Goal: Information Seeking & Learning: Learn about a topic

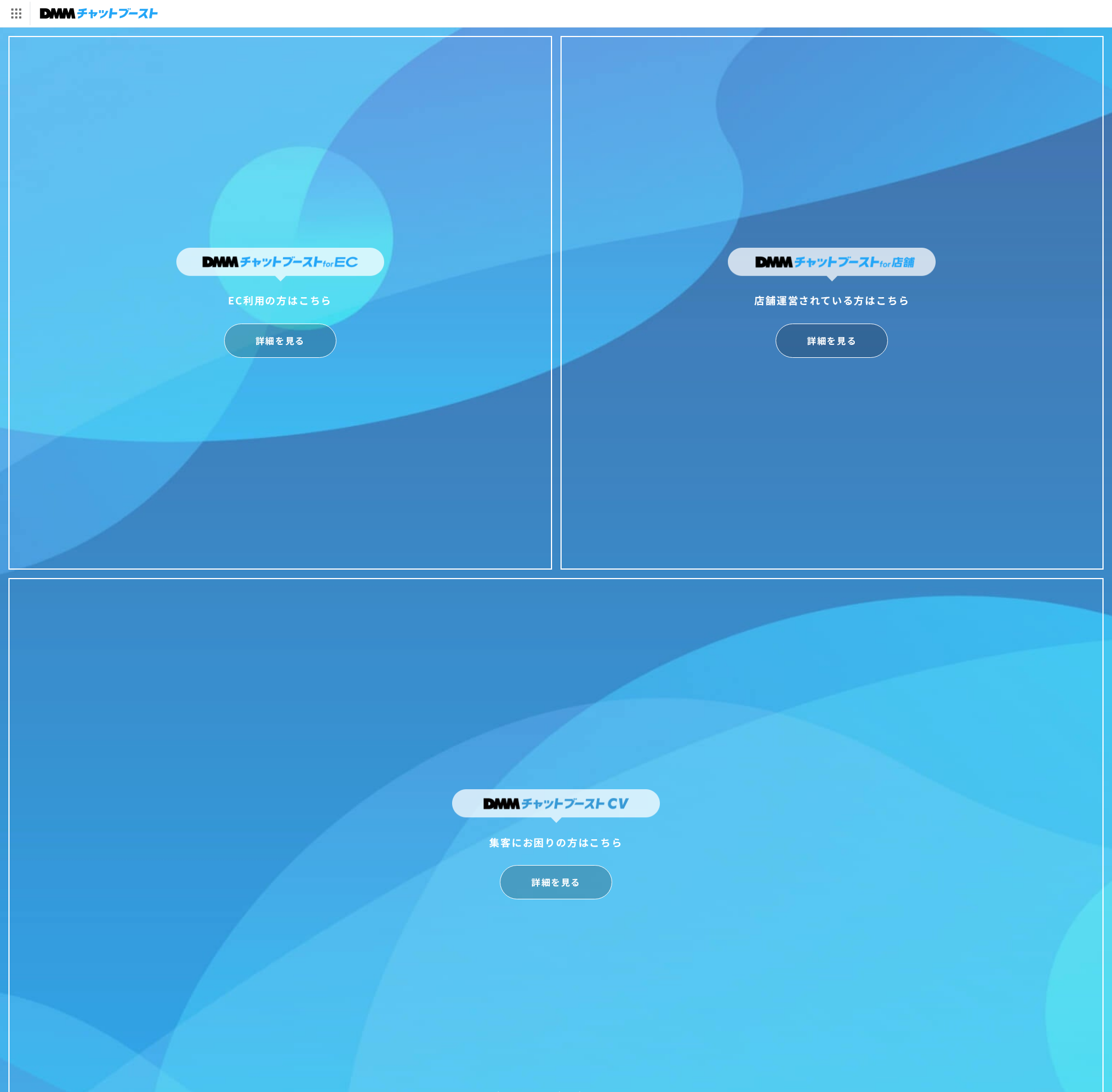
click at [832, 365] on div "店舗運営されている方はこちら 詳細を見る" at bounding box center [833, 303] width 544 height 534
click at [824, 349] on link "詳細を見る" at bounding box center [832, 340] width 112 height 34
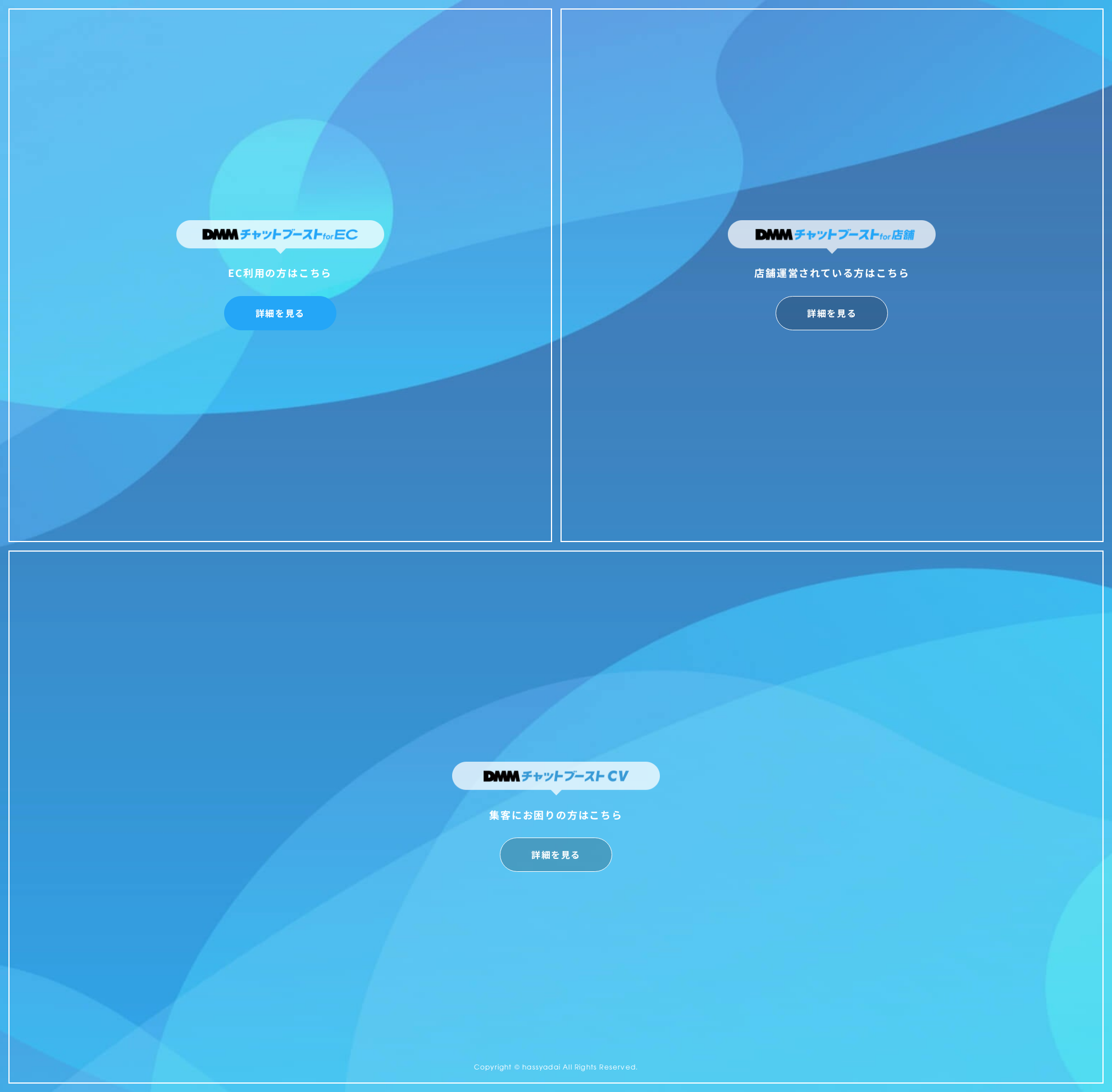
click at [277, 313] on link "詳細を見る" at bounding box center [280, 314] width 112 height 34
click at [544, 855] on link "詳細を見る" at bounding box center [556, 854] width 112 height 34
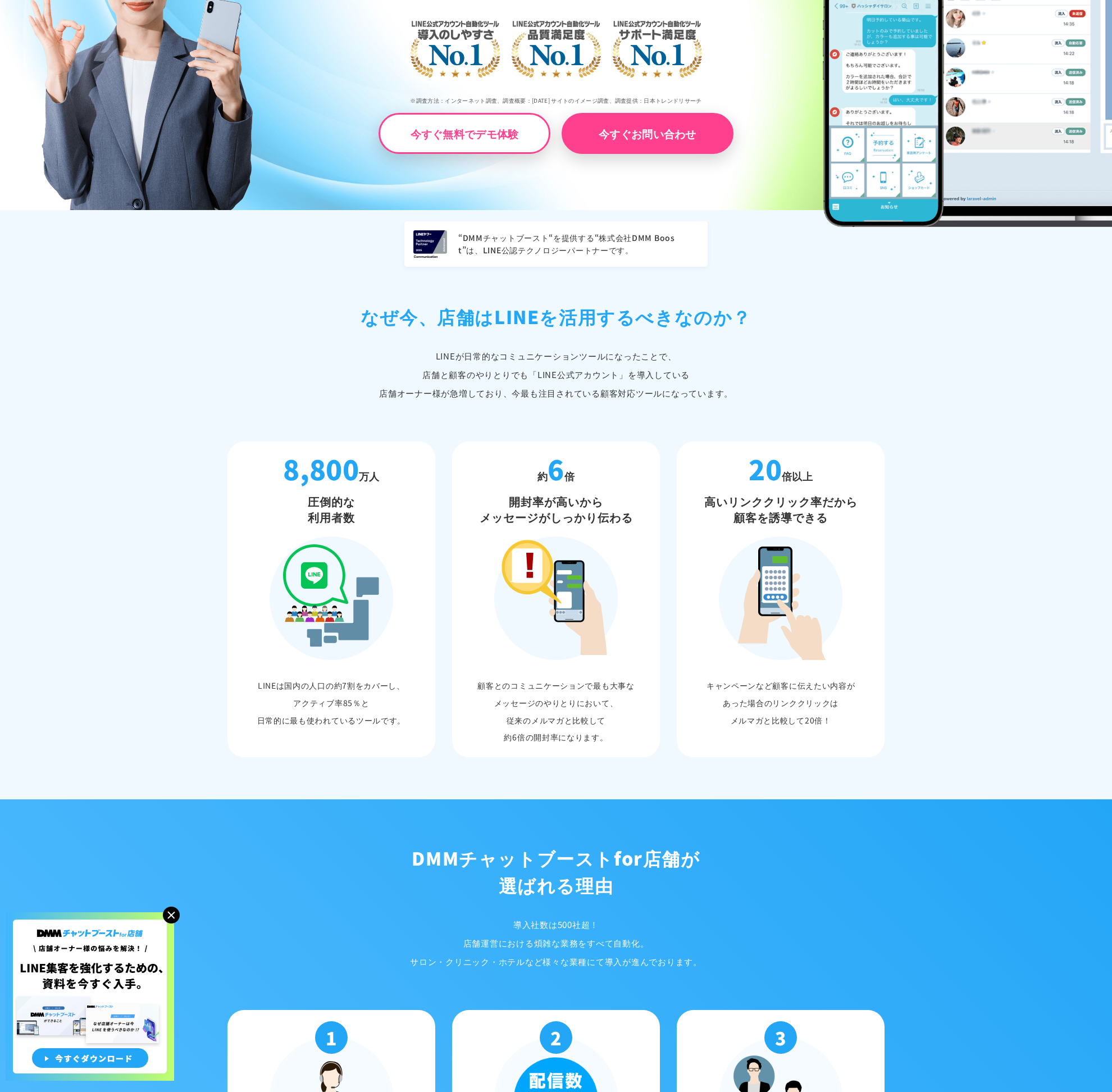
scroll to position [279, 0]
